Goal: Information Seeking & Learning: Learn about a topic

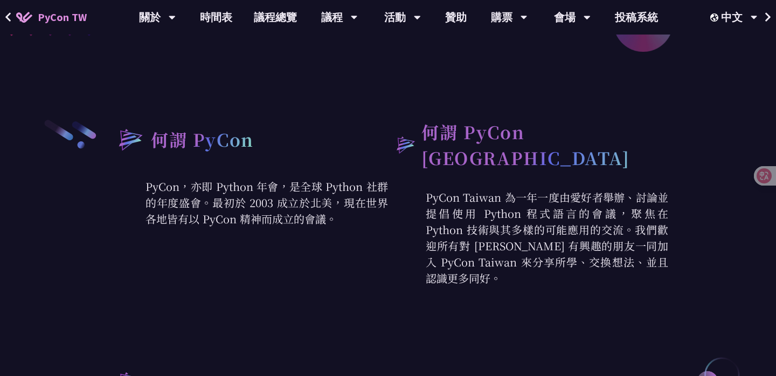
scroll to position [349, 0]
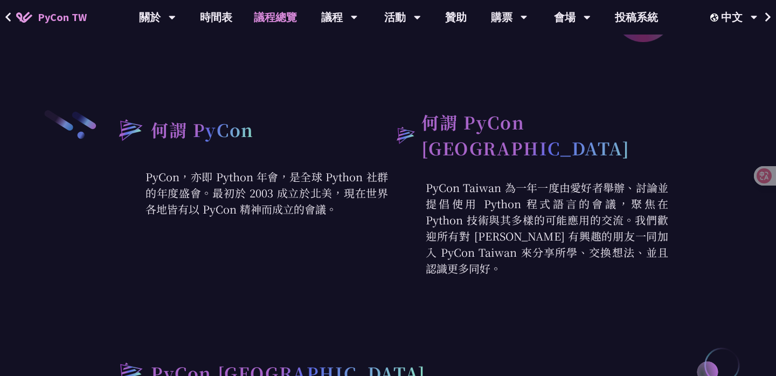
click at [276, 15] on link "議程總覽" at bounding box center [275, 17] width 65 height 34
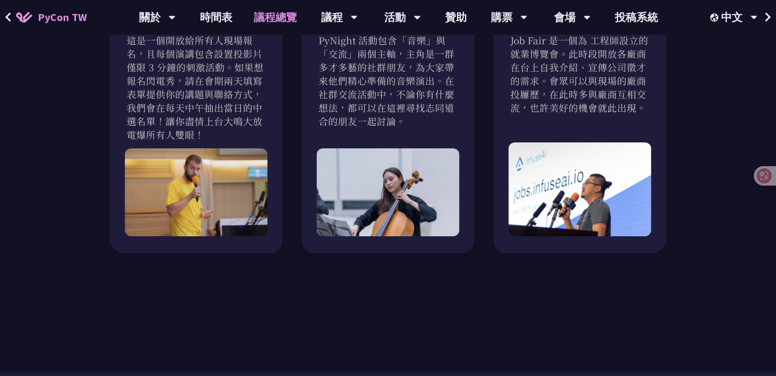
scroll to position [1101, 0]
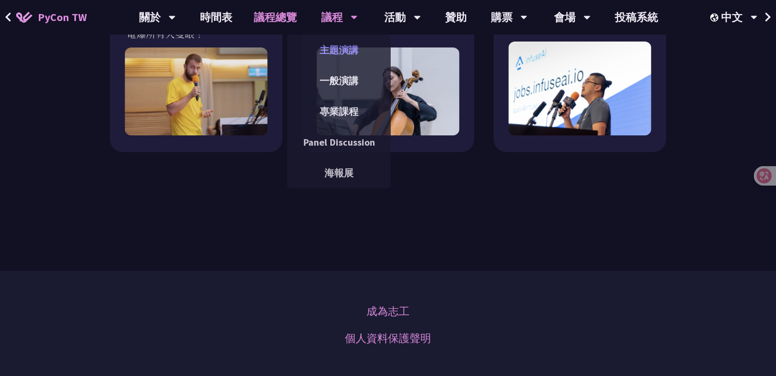
click at [330, 53] on link "主題演講" at bounding box center [338, 49] width 103 height 25
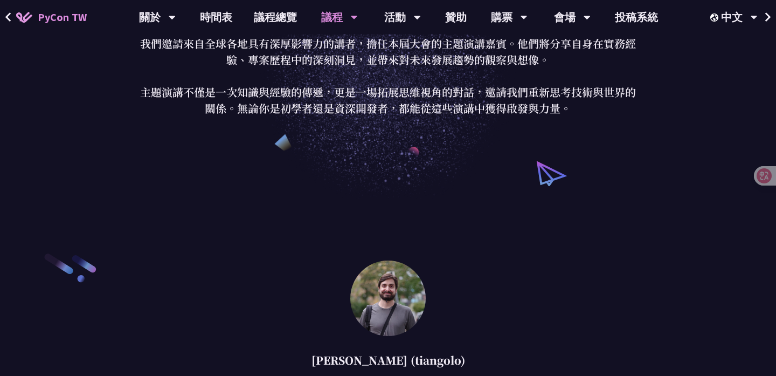
scroll to position [89, 0]
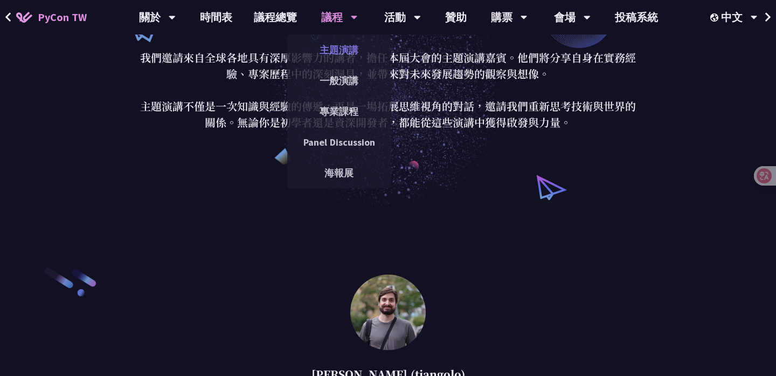
click at [355, 57] on link "主題演講" at bounding box center [338, 49] width 103 height 25
click at [336, 83] on link "一般演講" at bounding box center [338, 80] width 103 height 25
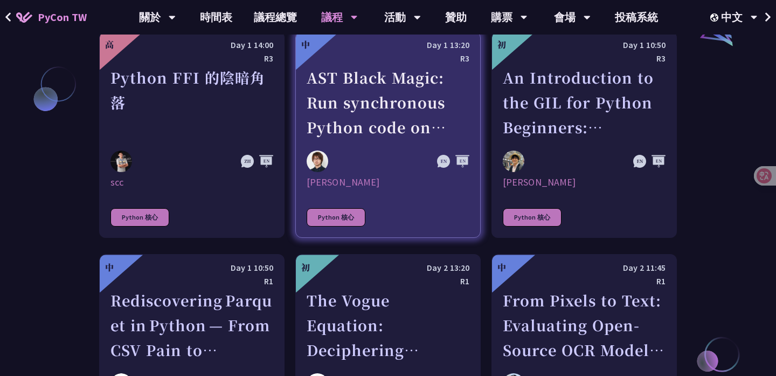
scroll to position [1229, 0]
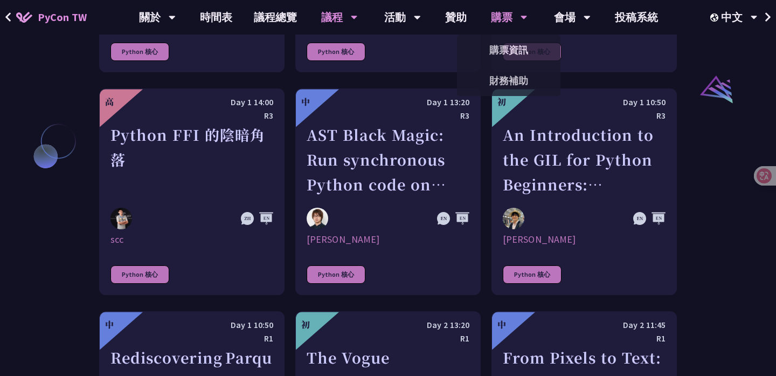
click at [176, 18] on div "購票" at bounding box center [157, 17] width 37 height 34
click at [506, 82] on link "財務補助" at bounding box center [508, 80] width 103 height 25
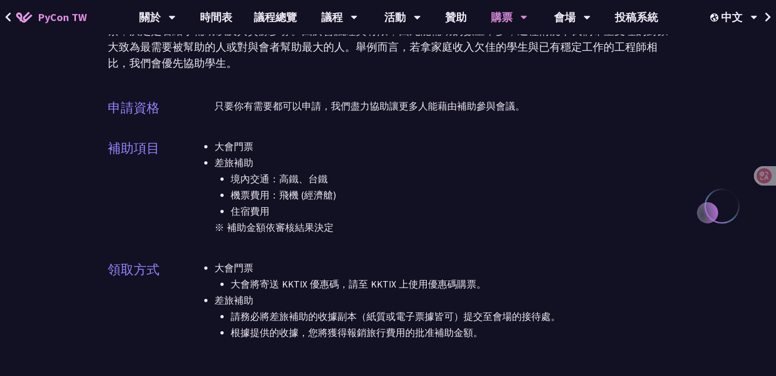
scroll to position [105, 0]
click at [510, 55] on link "購票資訊" at bounding box center [508, 49] width 103 height 25
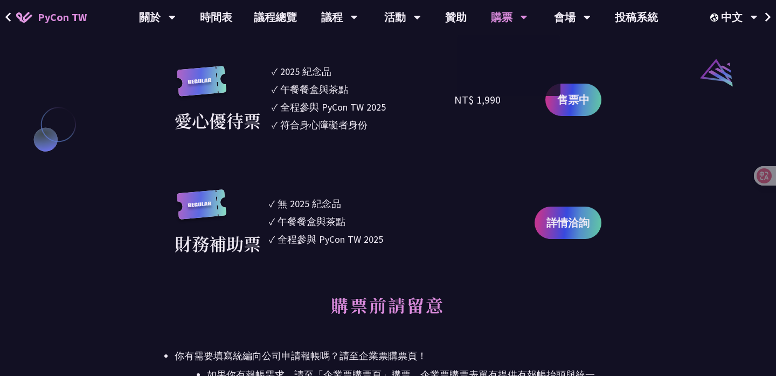
scroll to position [1216, 0]
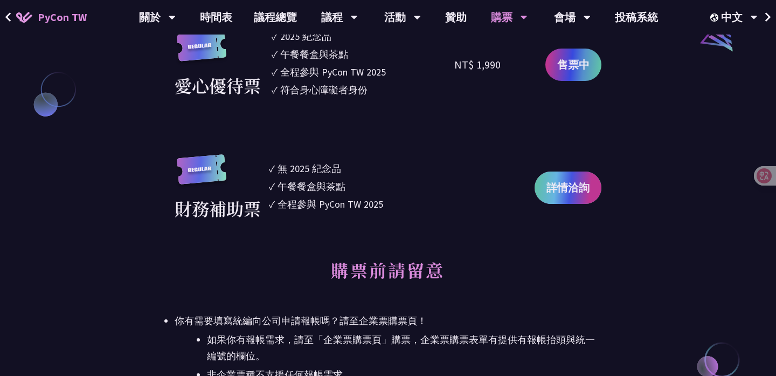
click at [570, 184] on span "詳情洽詢" at bounding box center [567, 187] width 43 height 16
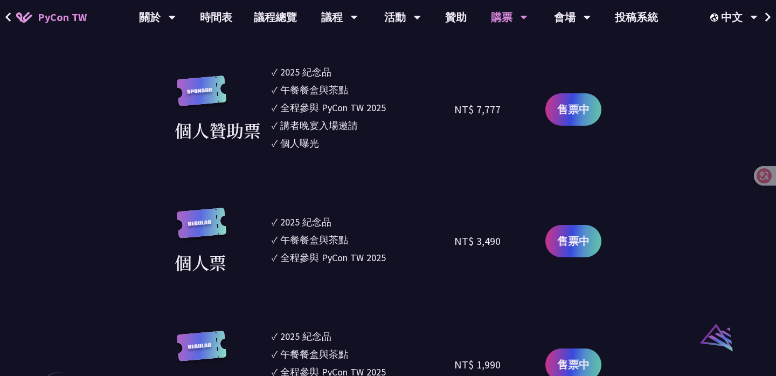
scroll to position [853, 0]
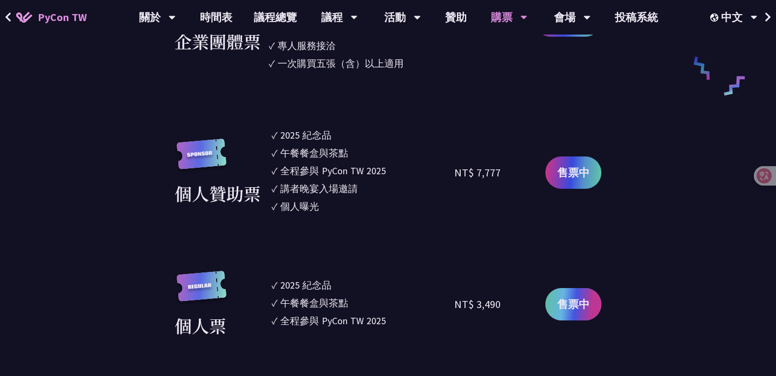
click at [568, 310] on span "售票中" at bounding box center [573, 304] width 32 height 16
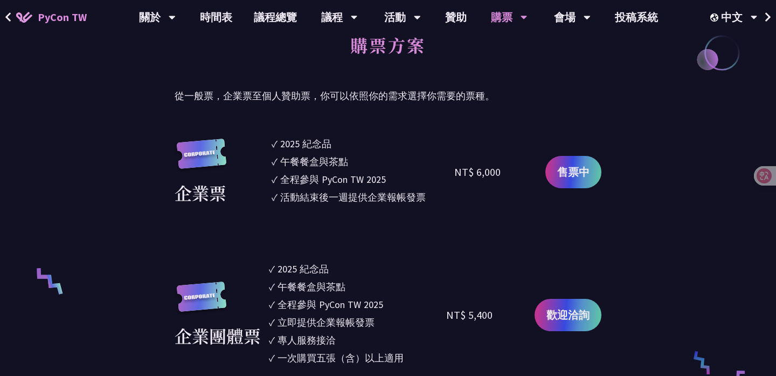
scroll to position [561, 0]
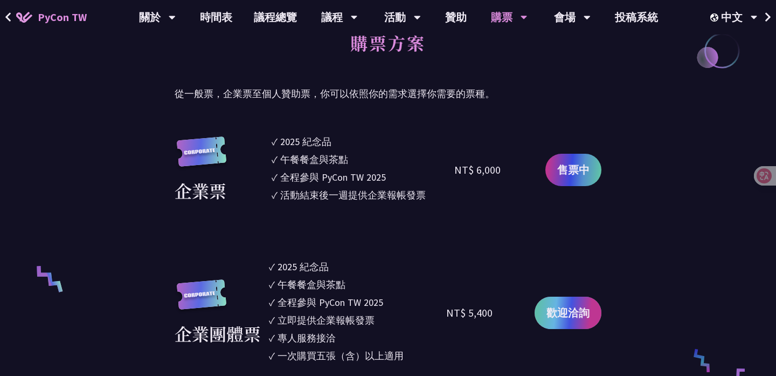
click at [545, 317] on link "歡迎洽詢" at bounding box center [568, 312] width 67 height 32
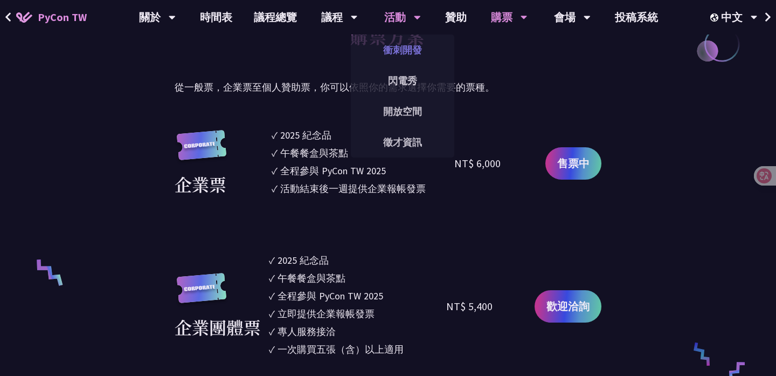
click at [402, 52] on link "衝刺開發" at bounding box center [402, 49] width 103 height 25
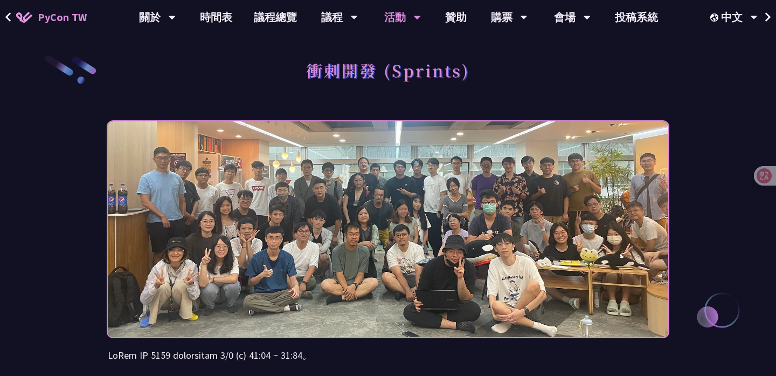
scroll to position [50, 0]
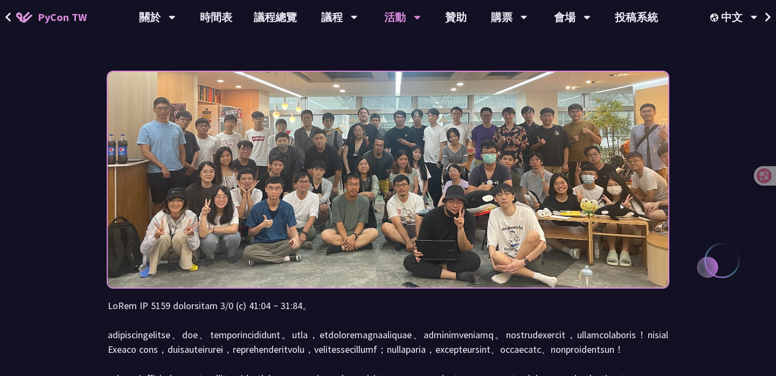
click at [648, 190] on img at bounding box center [388, 180] width 560 height 274
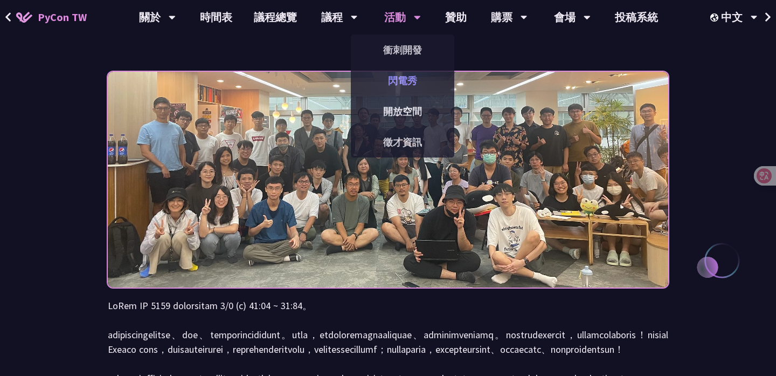
click at [406, 88] on link "閃電秀" at bounding box center [402, 80] width 103 height 25
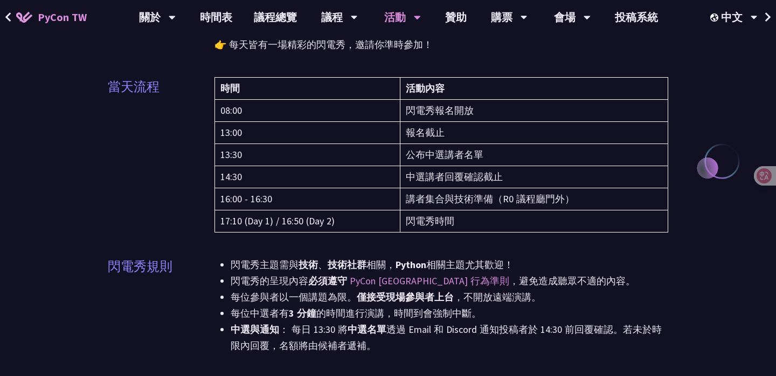
scroll to position [107, 0]
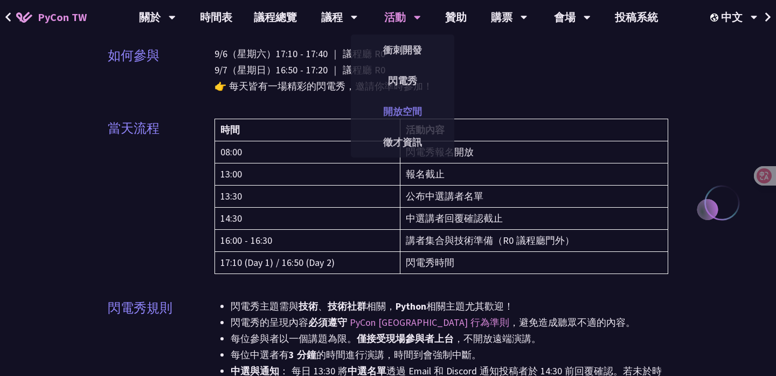
click at [425, 106] on link "開放空間" at bounding box center [402, 111] width 103 height 25
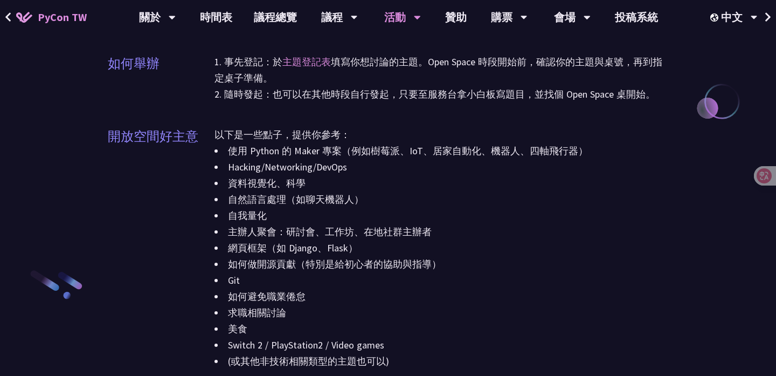
scroll to position [1174, 0]
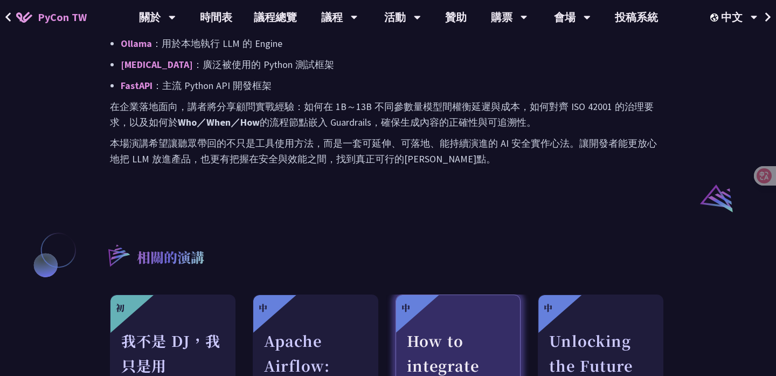
scroll to position [602, 0]
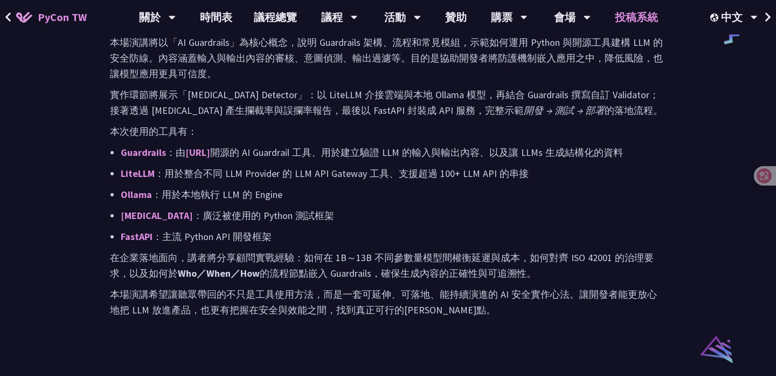
click at [643, 11] on link "投稿系統" at bounding box center [636, 17] width 65 height 34
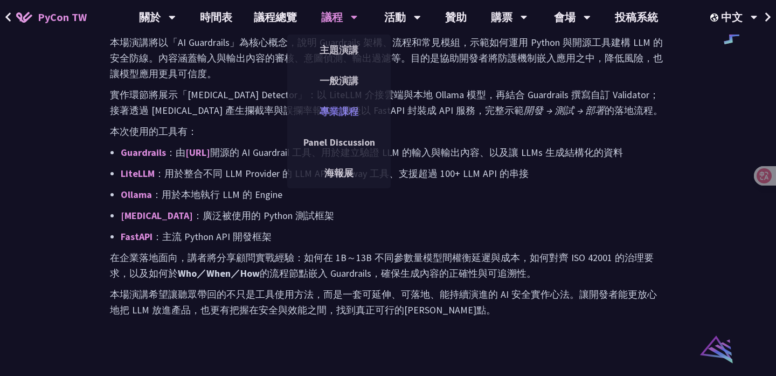
click at [344, 105] on link "專業課程" at bounding box center [338, 111] width 103 height 25
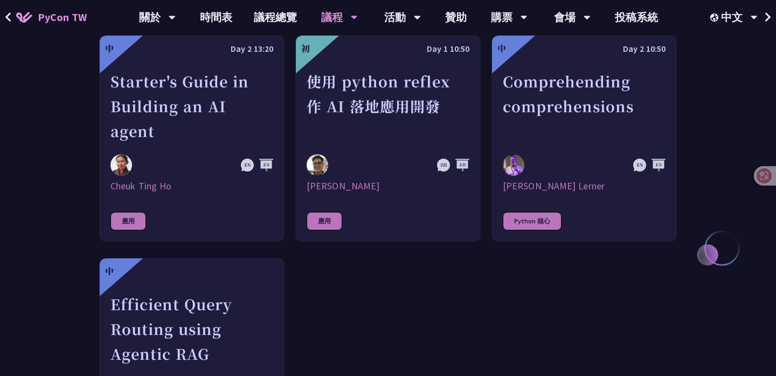
scroll to position [429, 0]
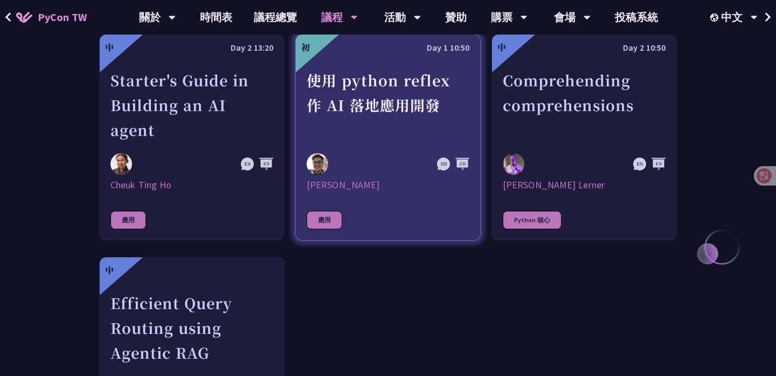
click at [359, 120] on div "使用 python reflex 作 AI 落地應用開發" at bounding box center [388, 105] width 163 height 74
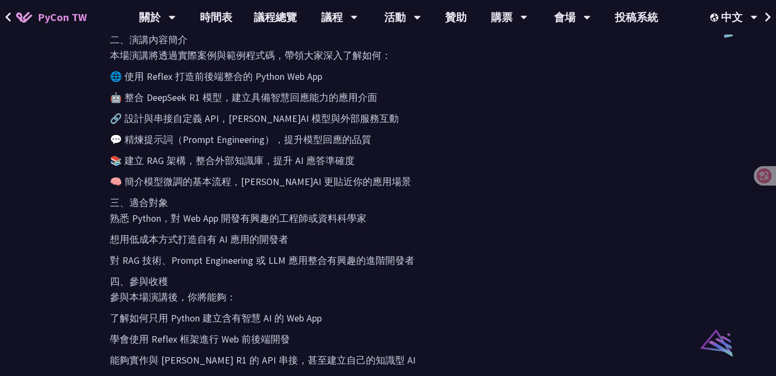
scroll to position [595, 0]
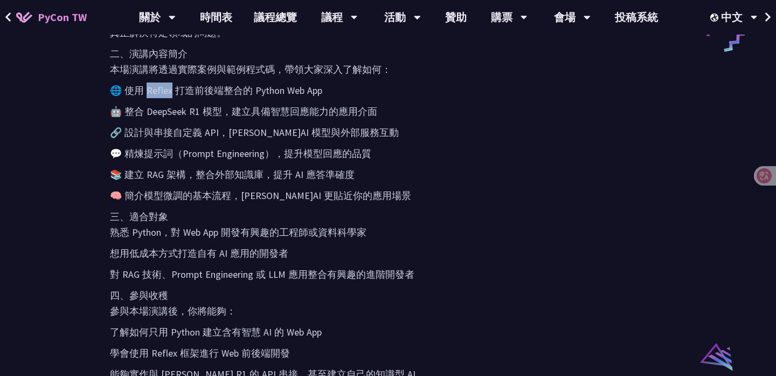
drag, startPoint x: 143, startPoint y: 89, endPoint x: 168, endPoint y: 88, distance: 25.3
click at [168, 88] on p "🌐 使用 Reflex 打造前後端整合的 Python Web App" at bounding box center [388, 90] width 556 height 16
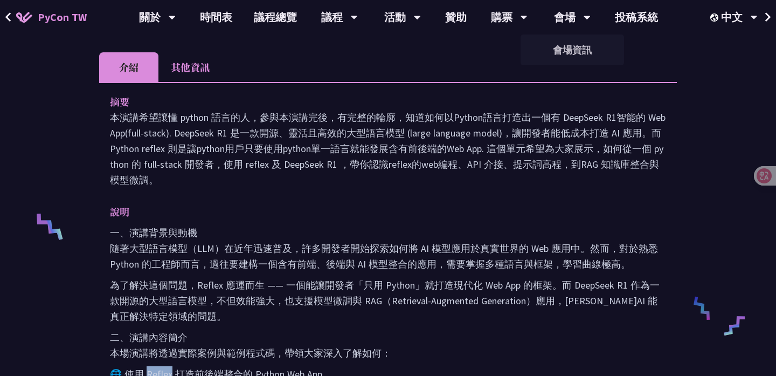
scroll to position [310, 0]
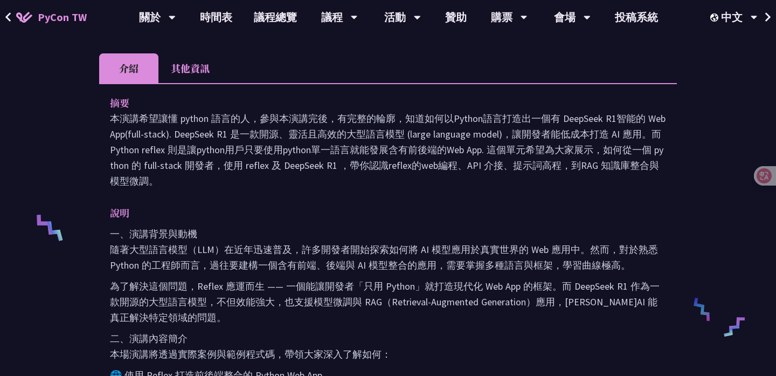
click at [201, 79] on li "其他資訊" at bounding box center [190, 68] width 64 height 30
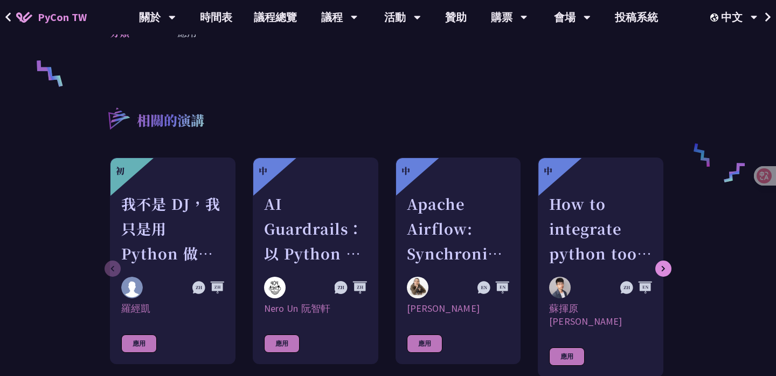
scroll to position [464, 0]
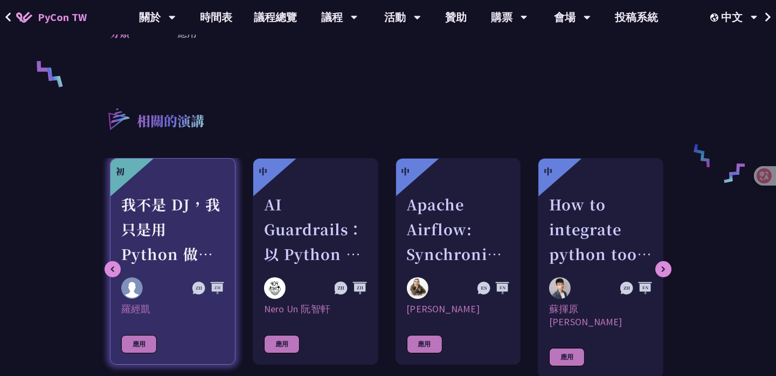
click at [182, 209] on div "我不是 DJ，我只是用 Python 做了一個會聽歌的工具" at bounding box center [172, 229] width 103 height 74
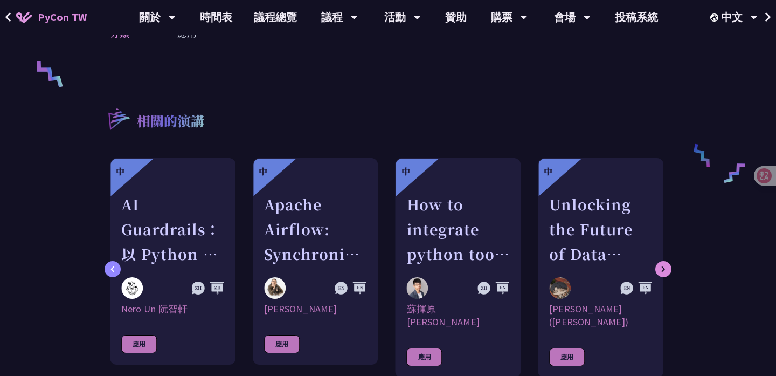
click at [107, 266] on div at bounding box center [113, 269] width 16 height 16
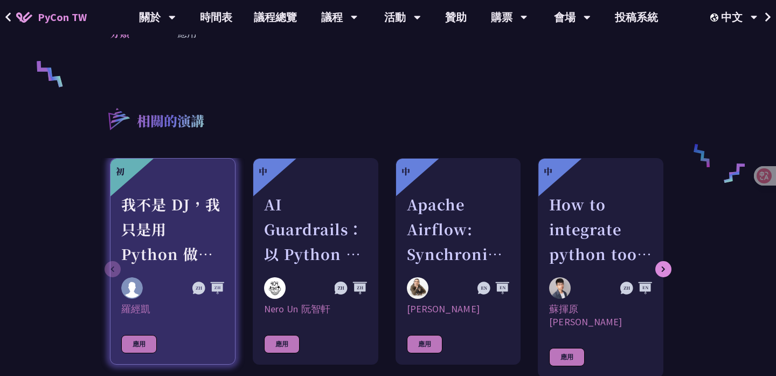
click at [153, 185] on div at bounding box center [172, 184] width 103 height 13
click at [137, 216] on div "我不是 DJ，我只是用 Python 做了一個會聽歌的工具" at bounding box center [172, 229] width 103 height 74
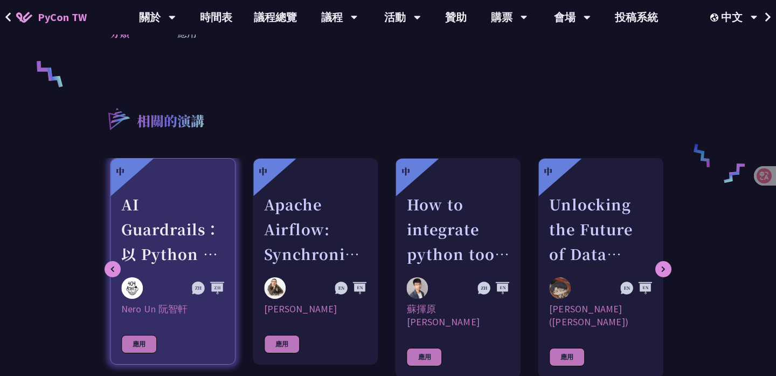
click at [110, 271] on link "中 AI Guardrails：以 Python 構建企業級 LLM 安全防護策略 Nero Un 阮智軒 應用" at bounding box center [173, 261] width 126 height 206
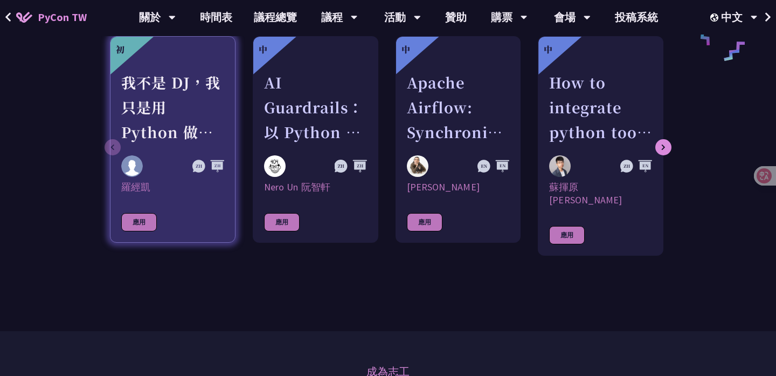
scroll to position [598, 0]
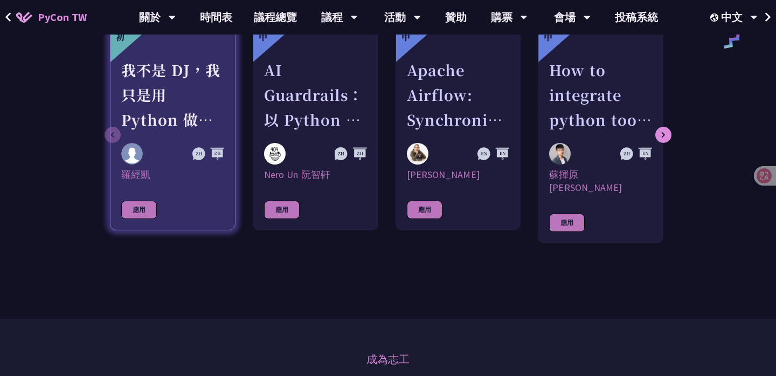
click at [149, 220] on link "初 我不是 DJ，我只是用 Python 做了一個會聽歌的工具 羅經凱 應用" at bounding box center [173, 127] width 126 height 206
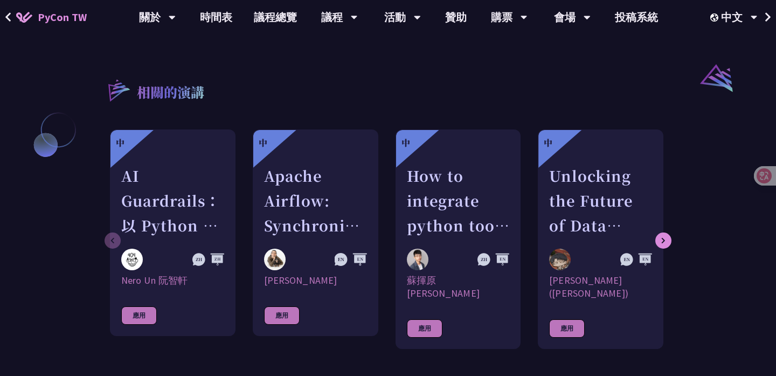
scroll to position [919, 0]
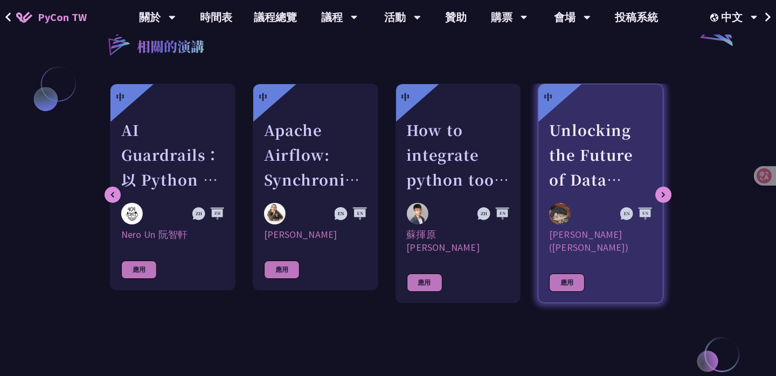
click at [570, 273] on div "應用" at bounding box center [567, 282] width 36 height 18
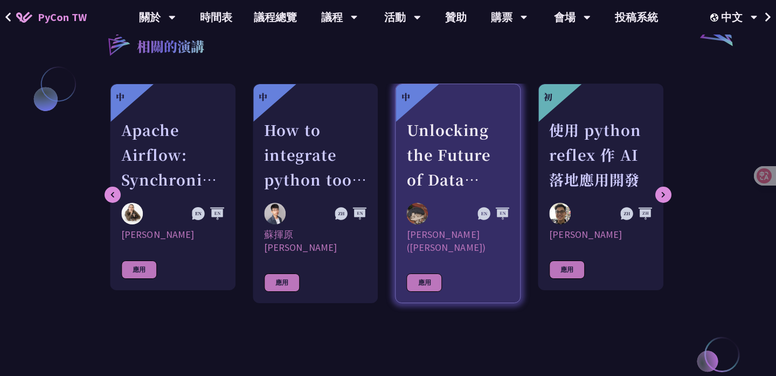
click at [441, 171] on div "Unlocking the Future of Data Pipelines - Apache Airflow 3" at bounding box center [458, 154] width 103 height 74
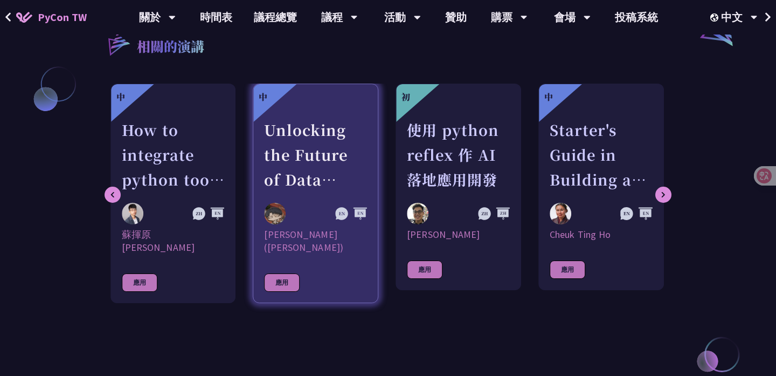
click at [287, 274] on div "應用" at bounding box center [282, 282] width 36 height 18
click at [347, 274] on link "中 Unlocking the Future of Data Pipelines - Apache Airflow 3 李唯 (Wei Lee) 應用" at bounding box center [316, 193] width 126 height 219
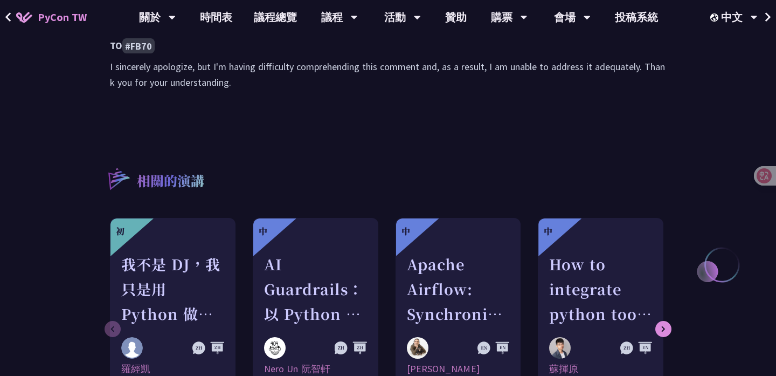
scroll to position [1126, 0]
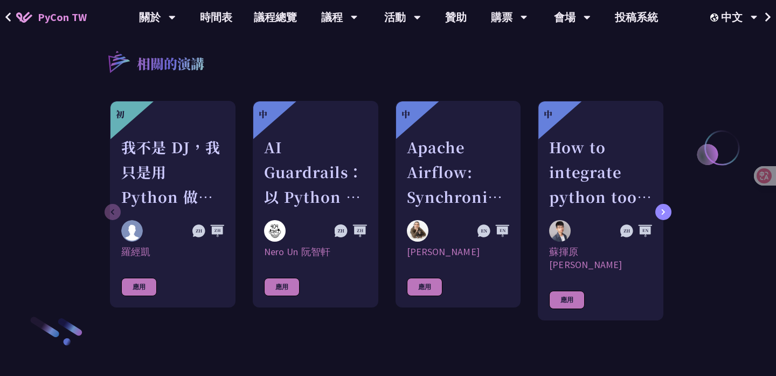
click at [669, 204] on div at bounding box center [663, 212] width 16 height 16
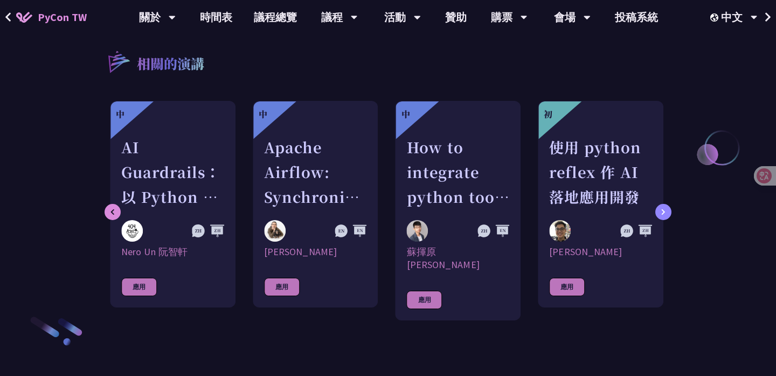
click at [669, 204] on div at bounding box center [663, 212] width 16 height 16
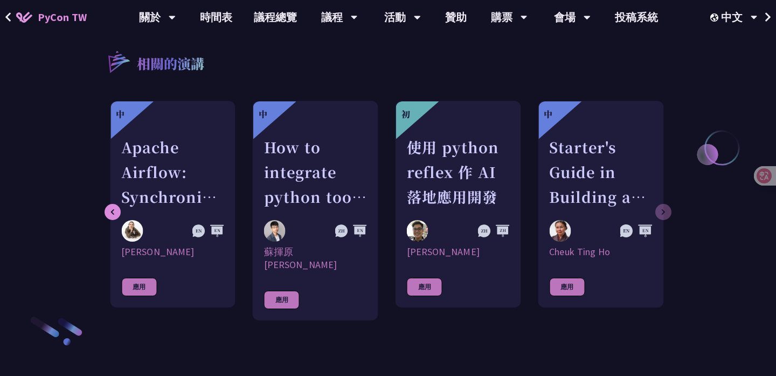
click at [669, 189] on div "初 我不是 DJ，我只是用 Python 做了一個會聽歌的工具 羅經凱 應用 中 AI Guardrails：以 Python 構建企業級 LLM 安全防護策…" at bounding box center [388, 216] width 578 height 230
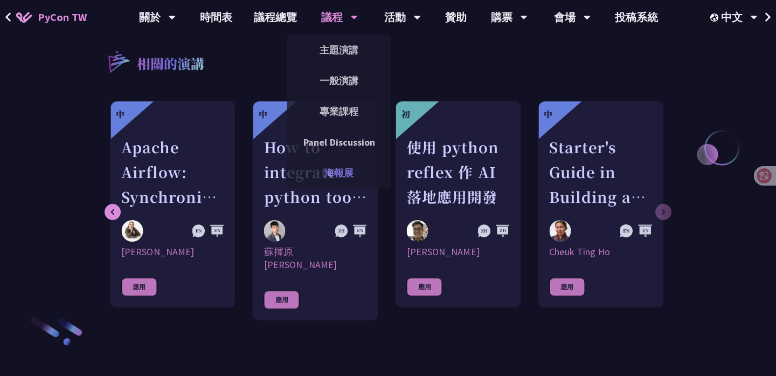
click at [344, 169] on link "海報展" at bounding box center [338, 172] width 103 height 25
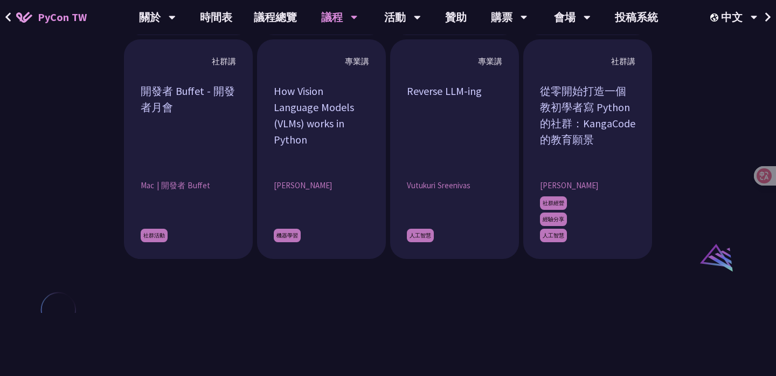
scroll to position [1059, 0]
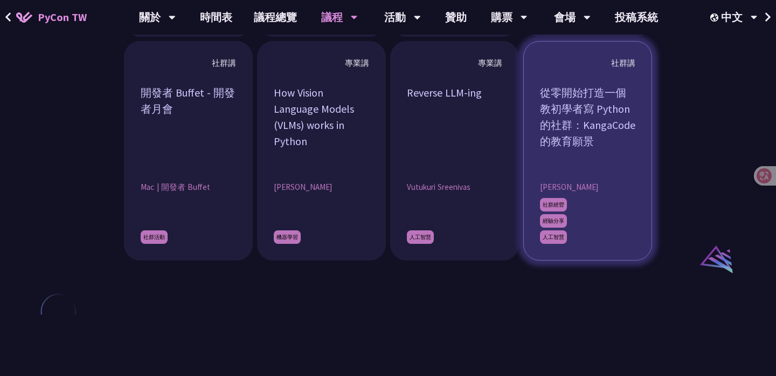
click at [593, 132] on div "從零開始打造一個教初學者寫 Python 的社群：KangaCode 的教育願景" at bounding box center [587, 125] width 95 height 81
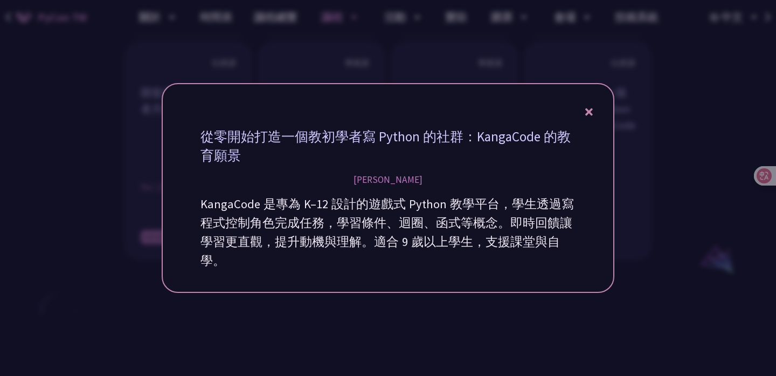
click at [663, 162] on div at bounding box center [388, 188] width 776 height 376
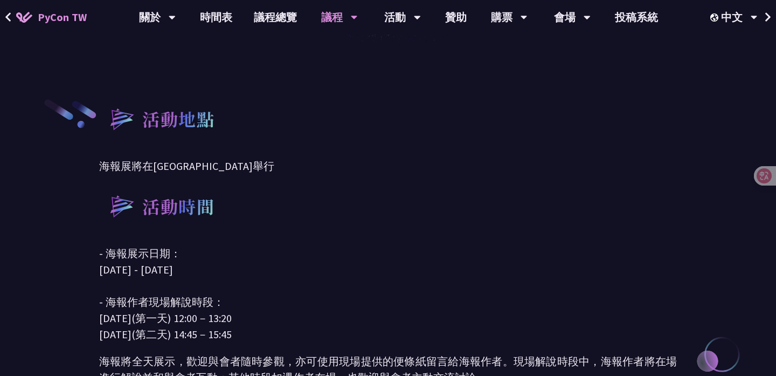
scroll to position [0, 0]
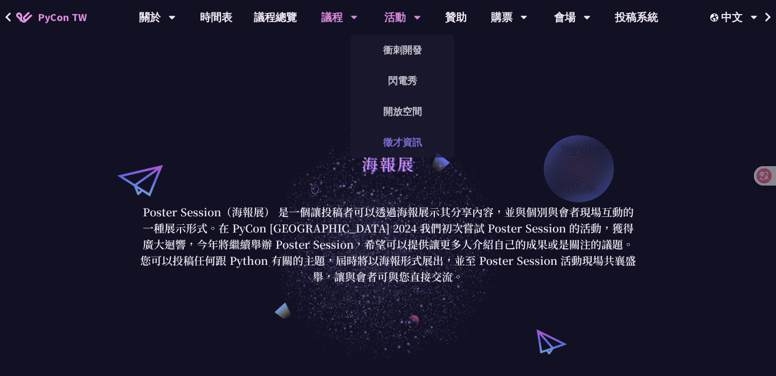
click at [414, 144] on link "徵才資訊" at bounding box center [402, 141] width 103 height 25
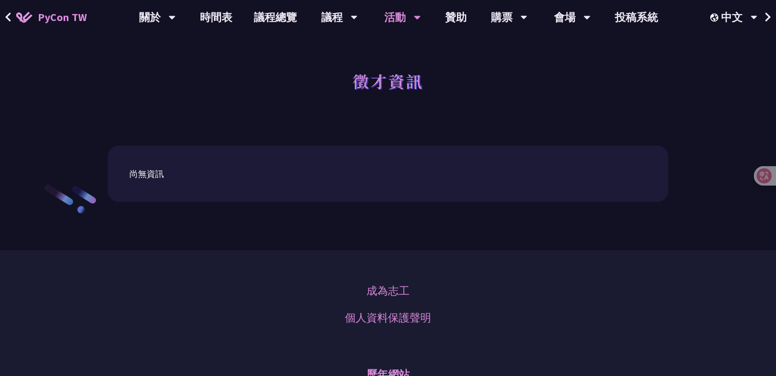
scroll to position [17, 0]
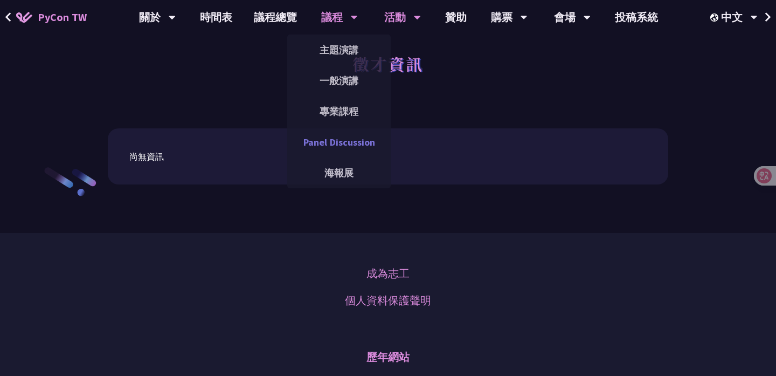
click at [338, 137] on link "Panel Discussion" at bounding box center [338, 141] width 103 height 25
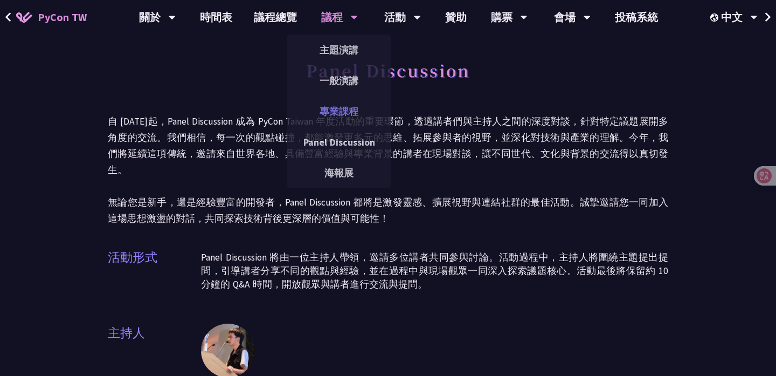
click at [340, 106] on link "專業課程" at bounding box center [338, 111] width 103 height 25
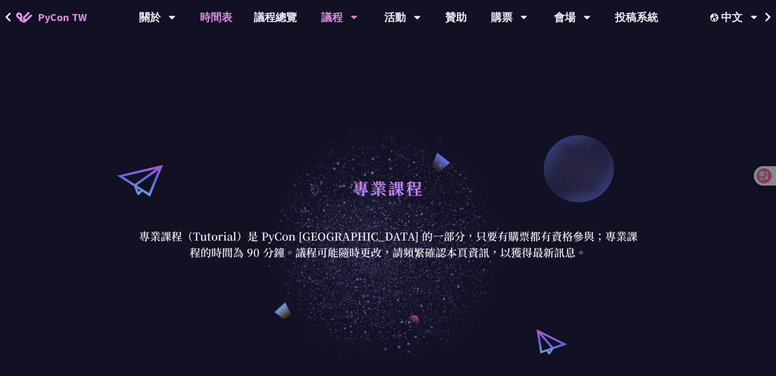
click at [218, 16] on link "時間表" at bounding box center [216, 17] width 54 height 34
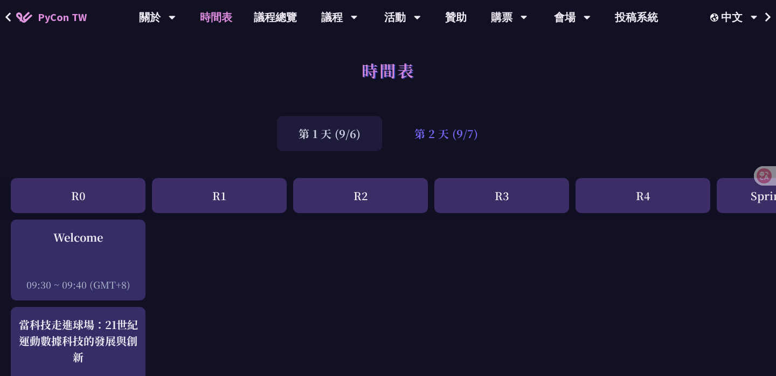
click at [468, 130] on div "第 2 天 (9/7)" at bounding box center [446, 133] width 107 height 35
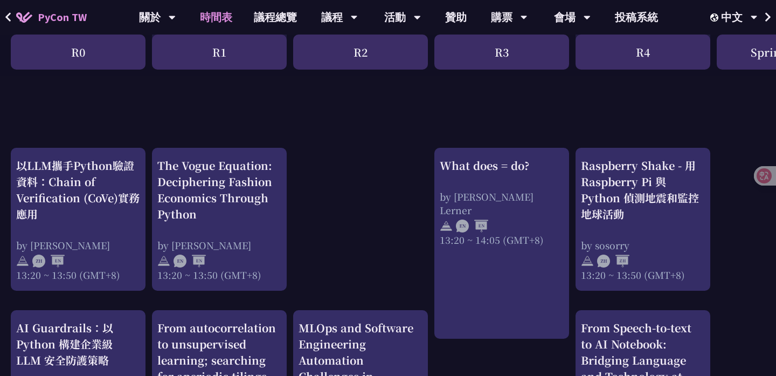
scroll to position [865, 0]
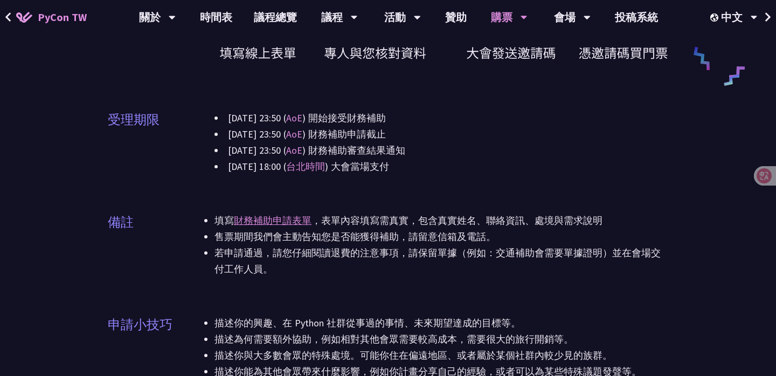
scroll to position [762, 0]
